Goal: Task Accomplishment & Management: Complete application form

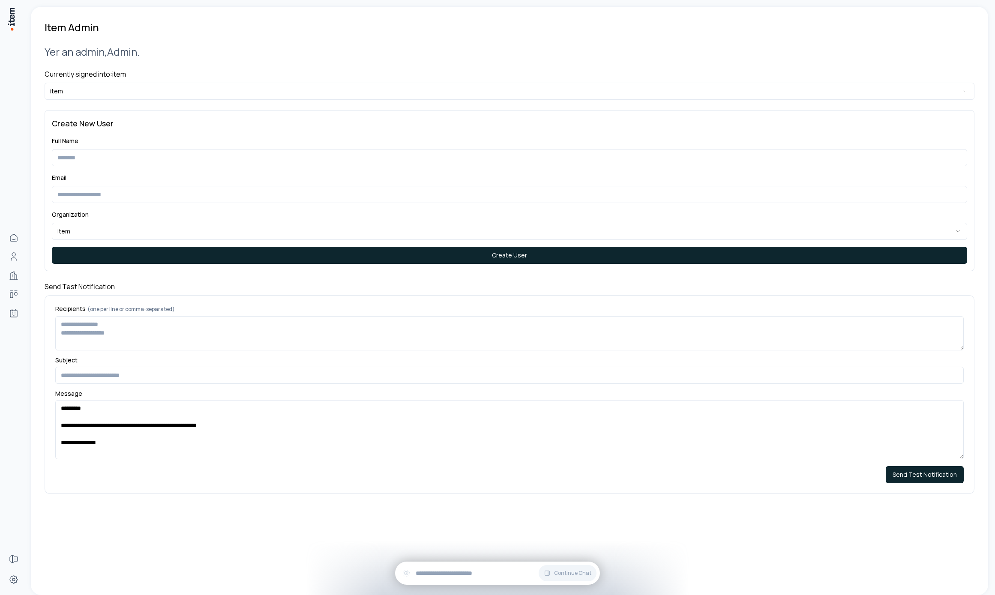
click at [177, 77] on h4 "Currently signed into: item" at bounding box center [509, 74] width 929 height 10
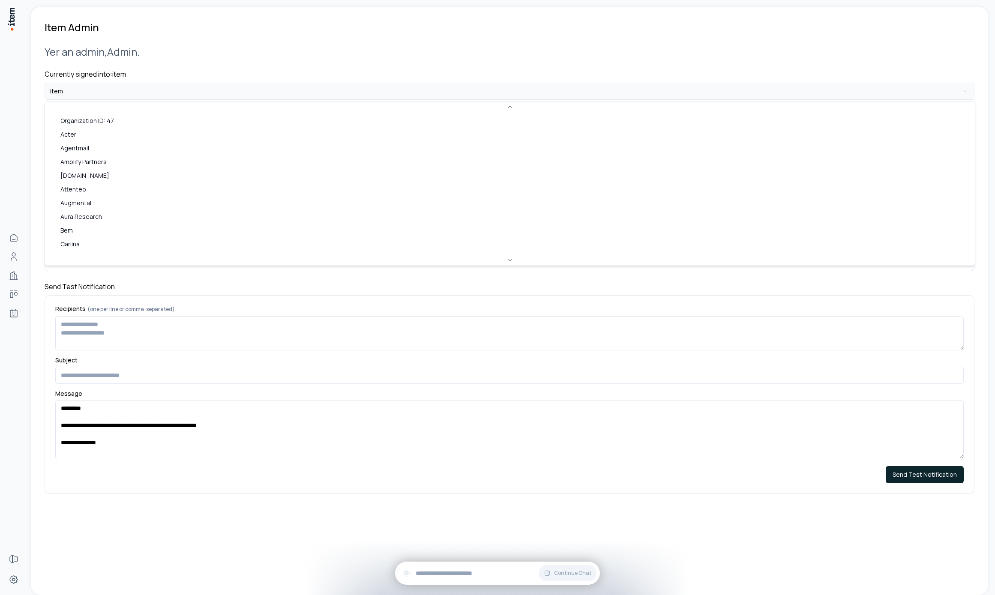
click at [174, 90] on html "**********" at bounding box center [497, 297] width 995 height 595
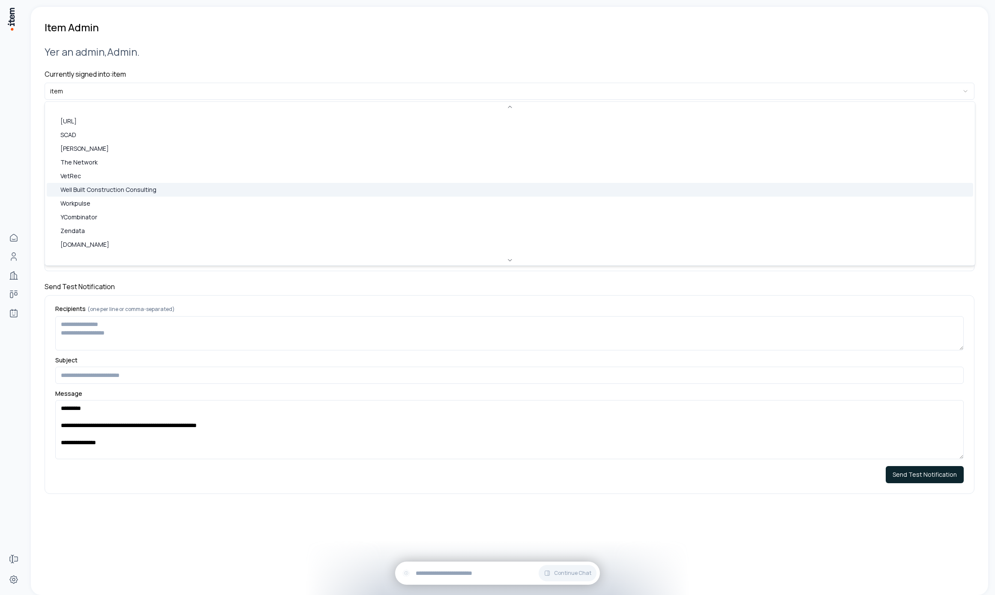
scroll to position [103, 0]
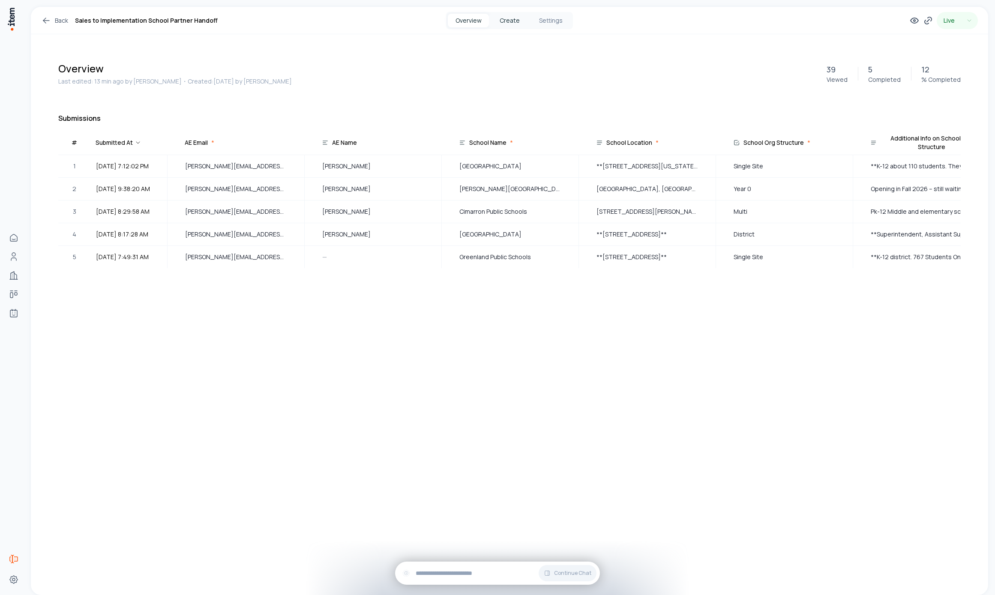
click at [511, 24] on button "Create" at bounding box center [509, 21] width 41 height 14
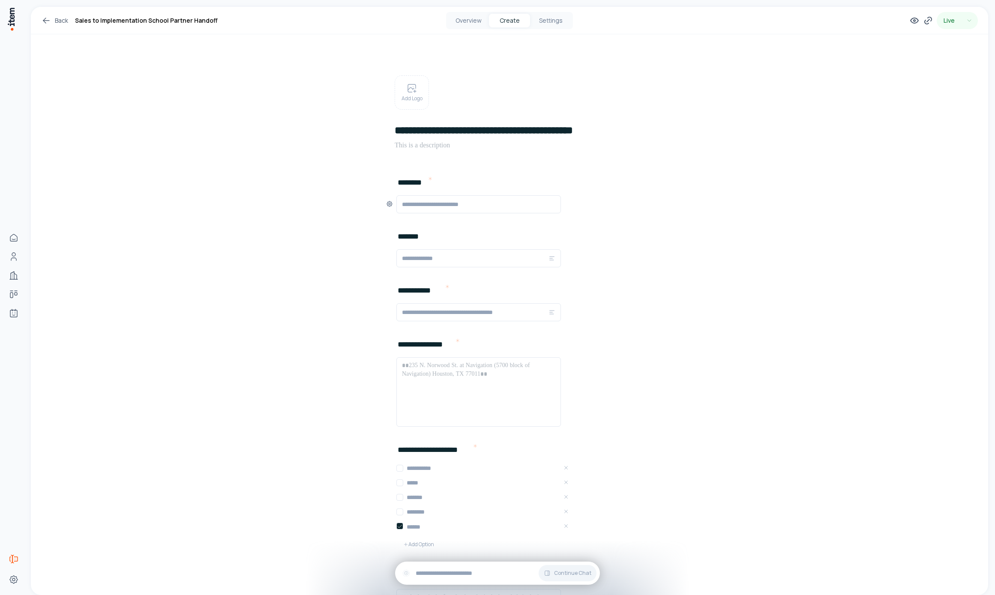
click at [492, 202] on input "text" at bounding box center [478, 204] width 153 height 10
click at [474, 17] on button "Overview" at bounding box center [468, 21] width 41 height 14
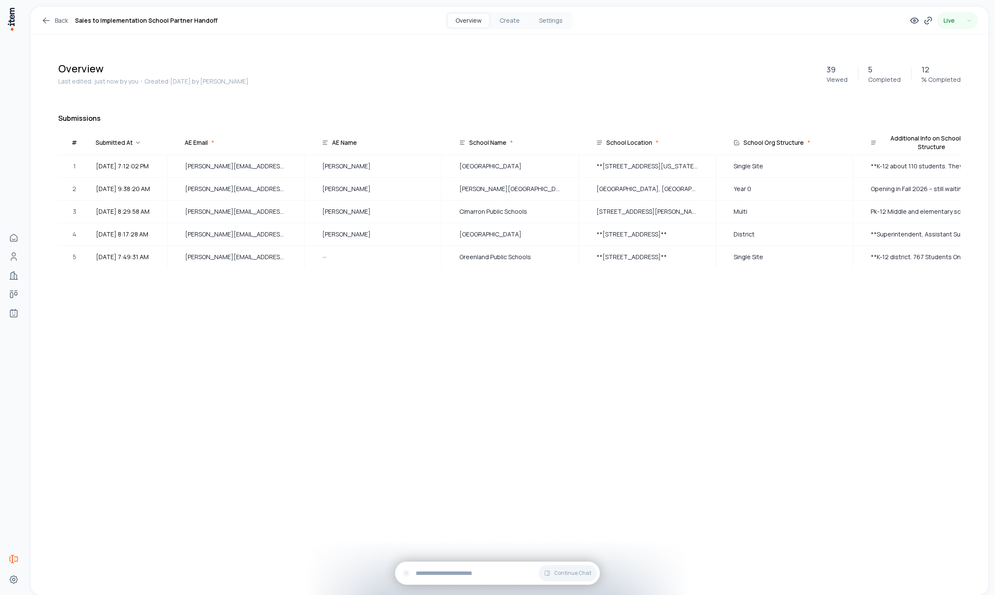
click at [185, 436] on div "Back Sales to Implementation School Partner Handoff Overview Create Settings Li…" at bounding box center [509, 301] width 957 height 588
